Goal: Task Accomplishment & Management: Manage account settings

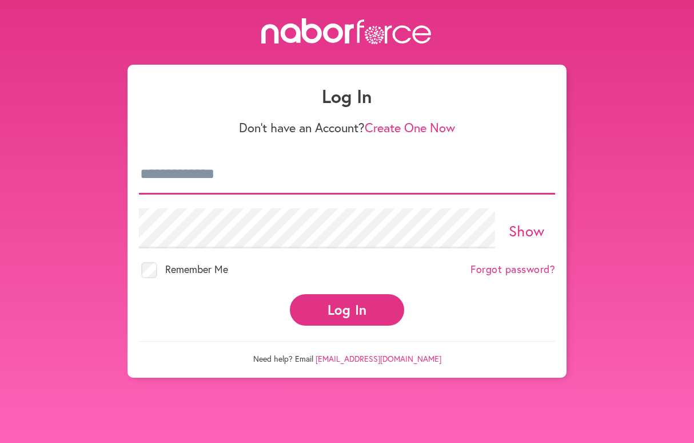
type input "**********"
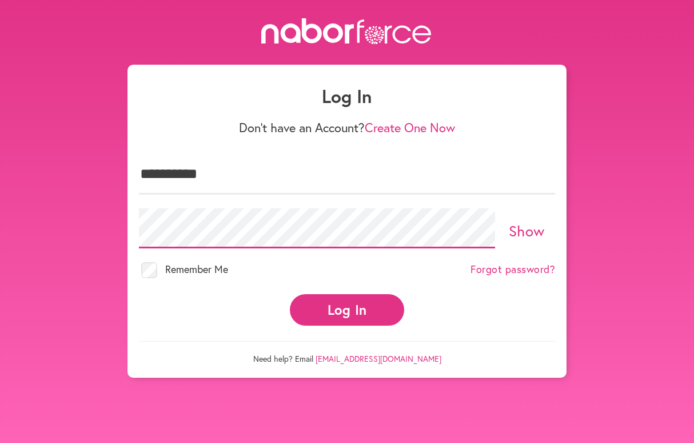
click at [347, 299] on button "Log In" at bounding box center [347, 309] width 114 height 31
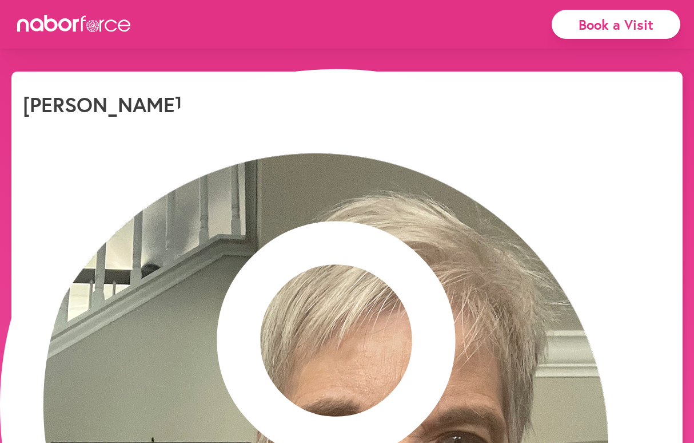
click at [236, 116] on div "DeLana Quinn" at bounding box center [347, 104] width 649 height 25
